Goal: Information Seeking & Learning: Learn about a topic

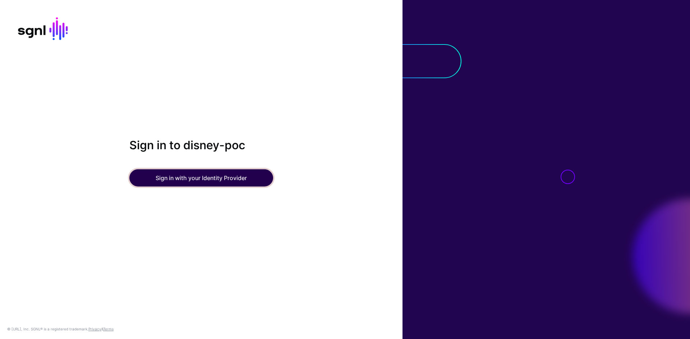
click at [206, 178] on button "Sign in with your Identity Provider" at bounding box center [201, 178] width 144 height 17
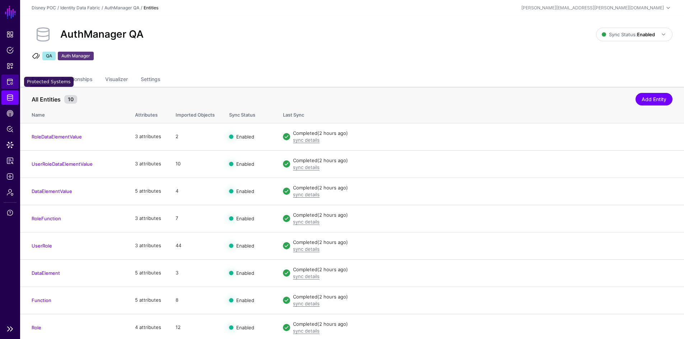
click at [11, 83] on span "Protected Systems" at bounding box center [9, 81] width 7 height 7
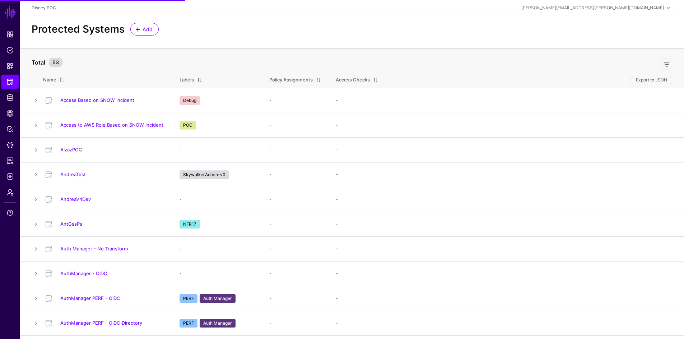
click at [291, 43] on div "Protected Systems Add" at bounding box center [352, 32] width 664 height 33
click at [10, 143] on span "Data Lens" at bounding box center [9, 145] width 7 height 7
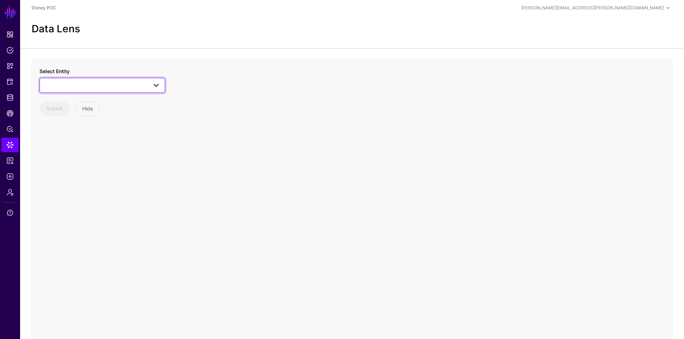
click at [98, 88] on span at bounding box center [102, 85] width 116 height 9
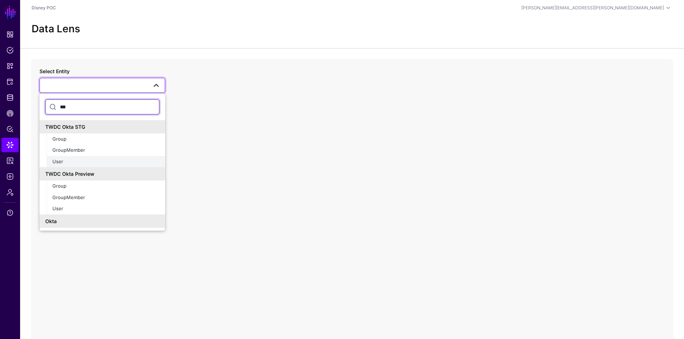
type input "***"
click at [82, 158] on div "User" at bounding box center [105, 161] width 107 height 7
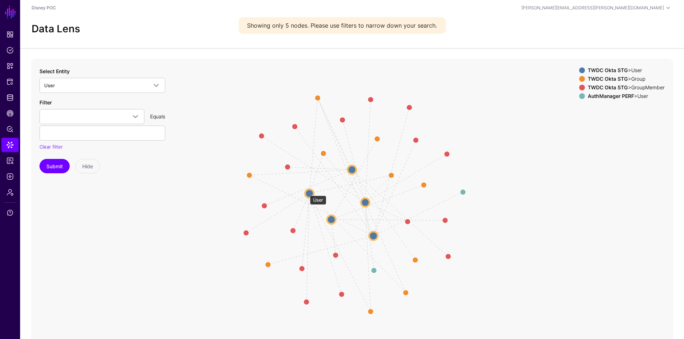
click at [309, 193] on circle at bounding box center [309, 193] width 9 height 9
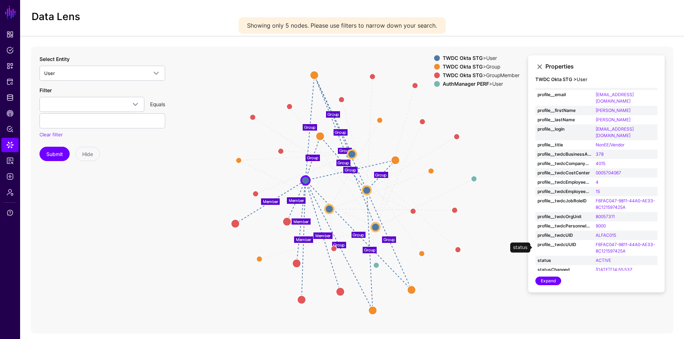
scroll to position [18, 0]
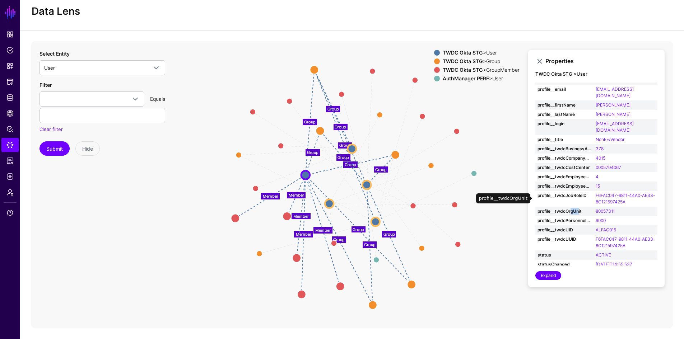
drag, startPoint x: 579, startPoint y: 198, endPoint x: 569, endPoint y: 198, distance: 9.7
click at [569, 208] on strong "profile__twdcOrgUnit" at bounding box center [565, 211] width 54 height 6
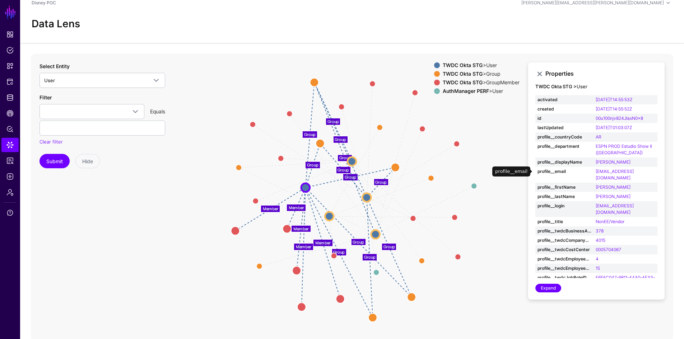
scroll to position [0, 0]
